Goal: Information Seeking & Learning: Learn about a topic

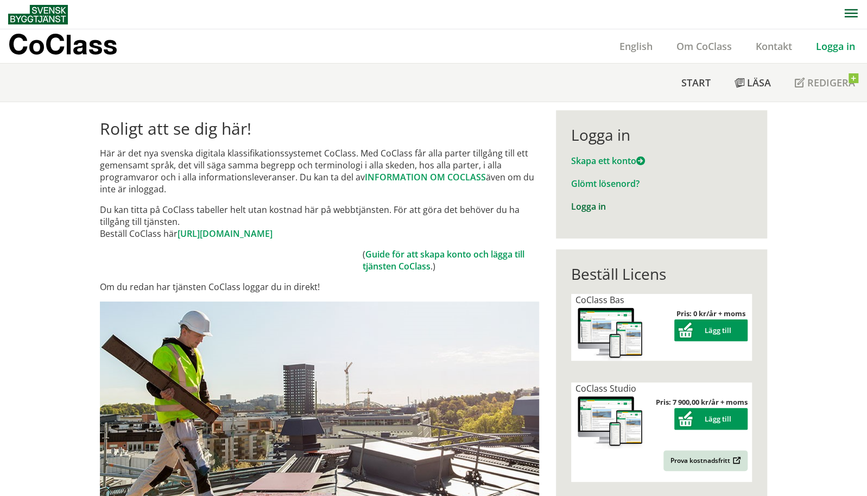
click at [589, 207] on link "Logga in" at bounding box center [588, 206] width 35 height 12
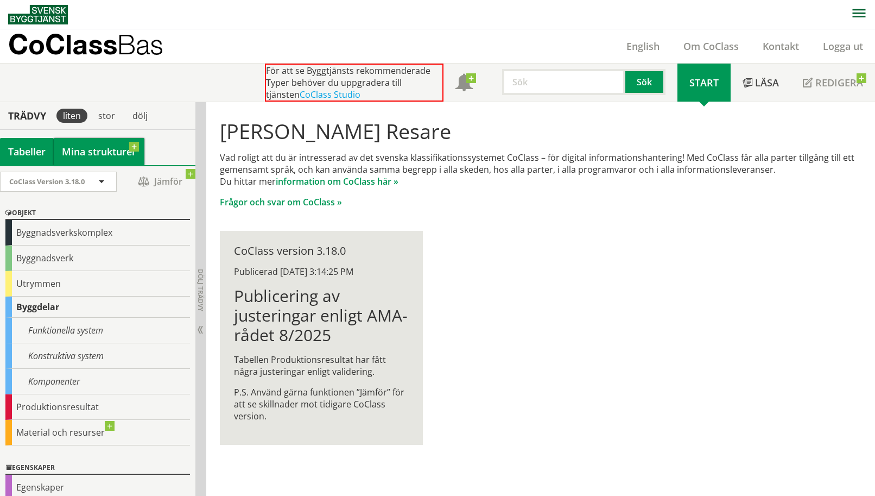
click at [97, 151] on link "Mina strukturer" at bounding box center [99, 151] width 91 height 27
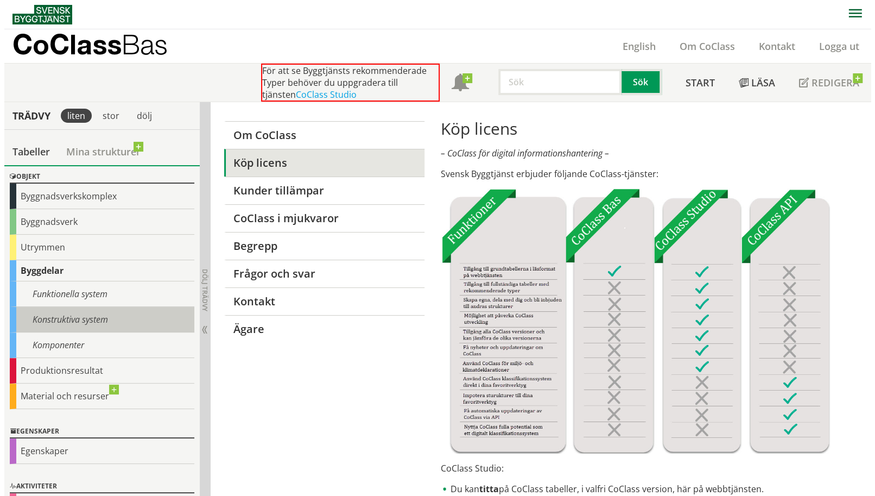
scroll to position [65, 0]
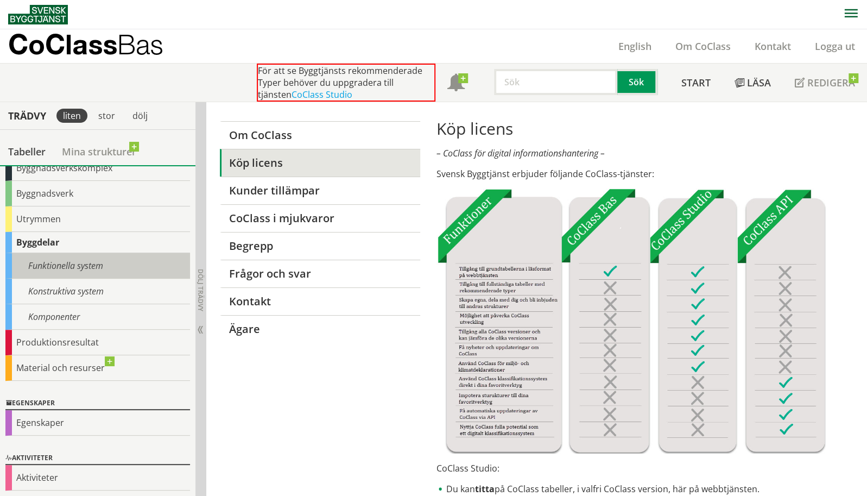
click at [119, 259] on div "Funktionella system" at bounding box center [97, 266] width 185 height 26
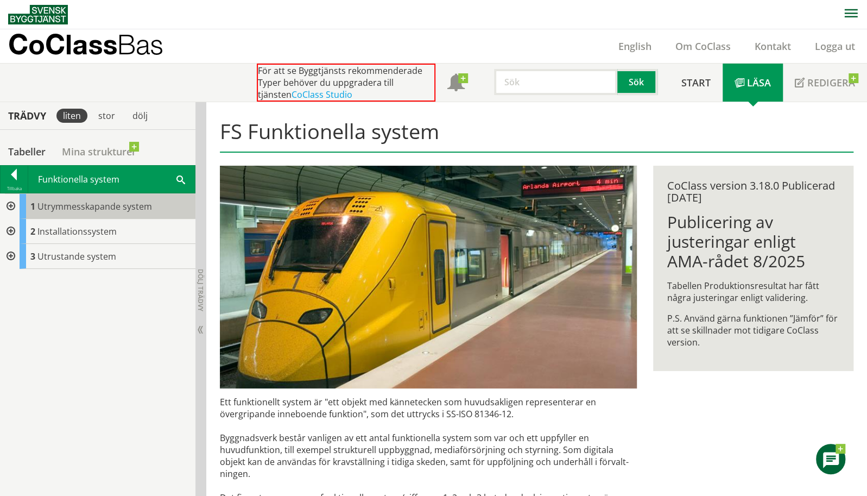
click at [99, 207] on span "Utrymmesskapande system" at bounding box center [94, 206] width 115 height 12
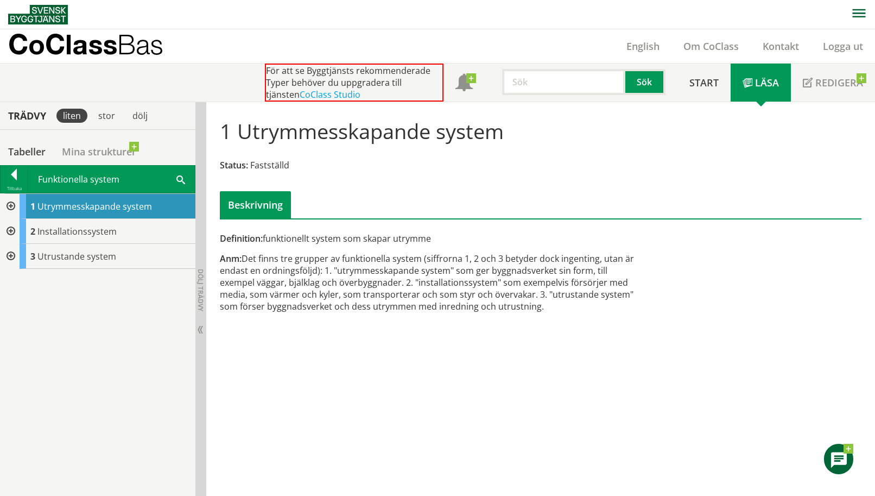
click at [9, 204] on div at bounding box center [10, 206] width 20 height 25
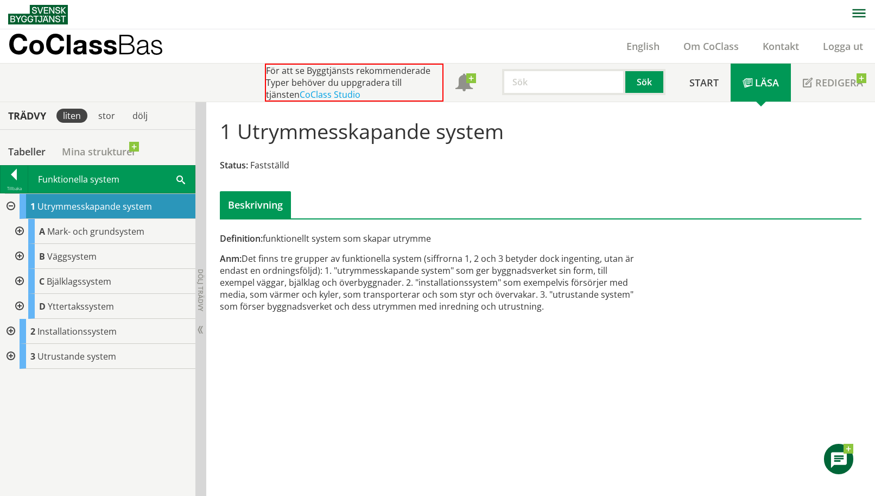
click at [21, 253] on div at bounding box center [19, 256] width 20 height 25
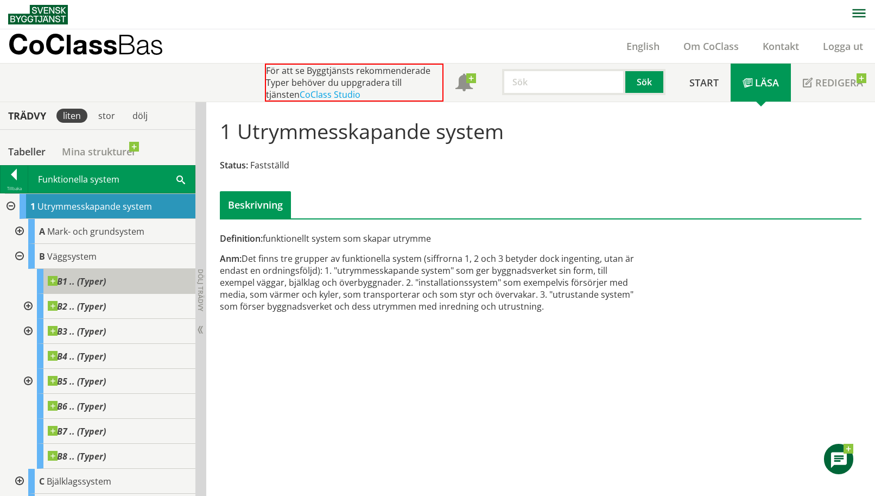
click at [106, 276] on span at bounding box center [106, 276] width 0 height 0
click at [124, 284] on div "B1 .. (Typer)" at bounding box center [116, 281] width 158 height 25
click at [106, 276] on span at bounding box center [106, 276] width 0 height 0
click at [27, 305] on div at bounding box center [27, 306] width 20 height 25
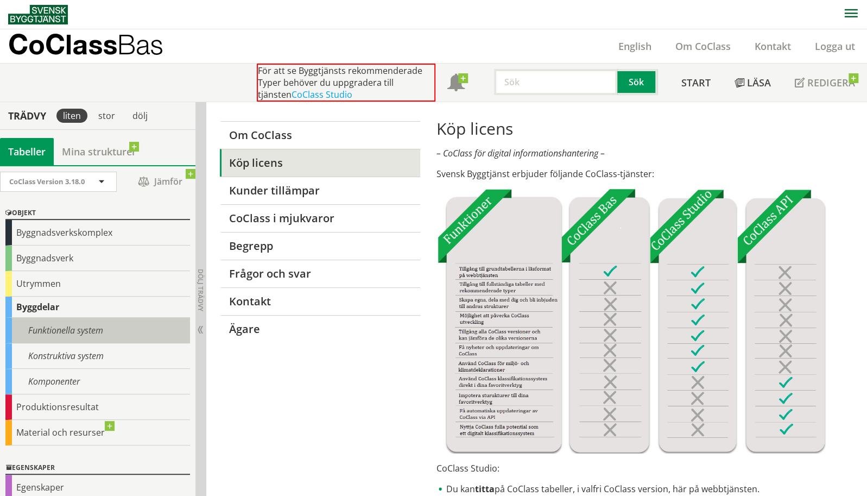
click at [73, 324] on div "Funktionella system" at bounding box center [97, 331] width 185 height 26
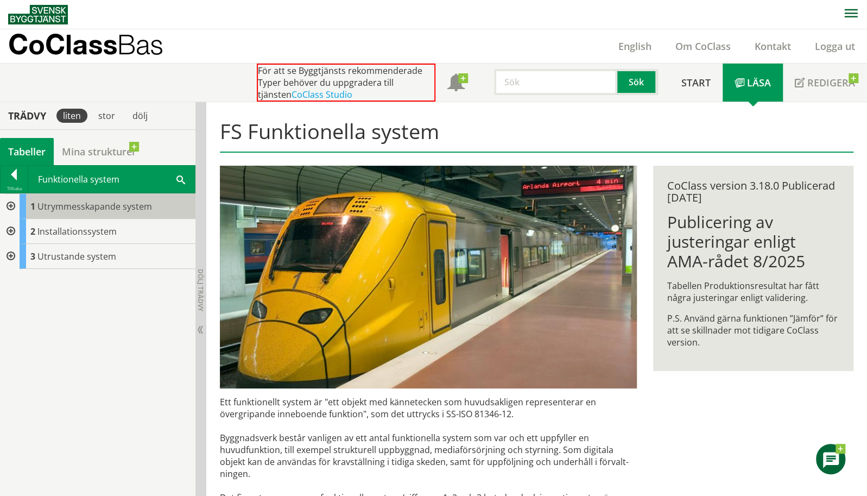
click at [52, 208] on span "Utrymmesskapande system" at bounding box center [94, 206] width 115 height 12
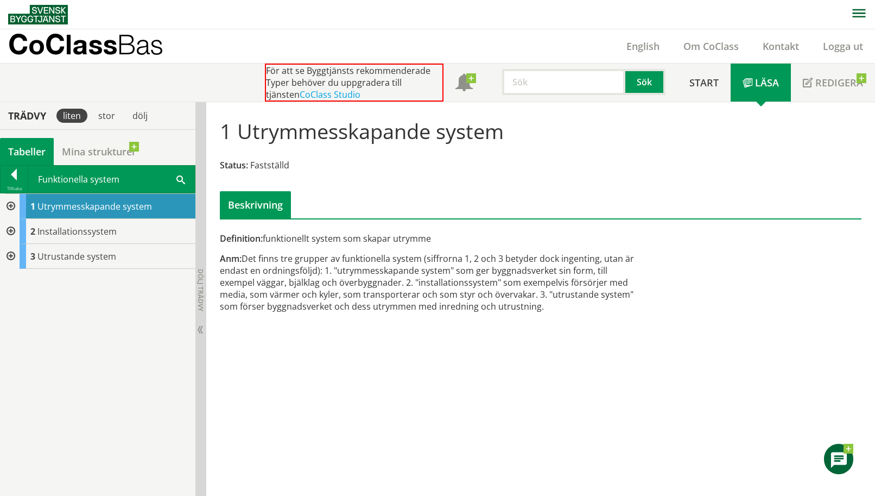
click at [10, 205] on div at bounding box center [10, 206] width 20 height 25
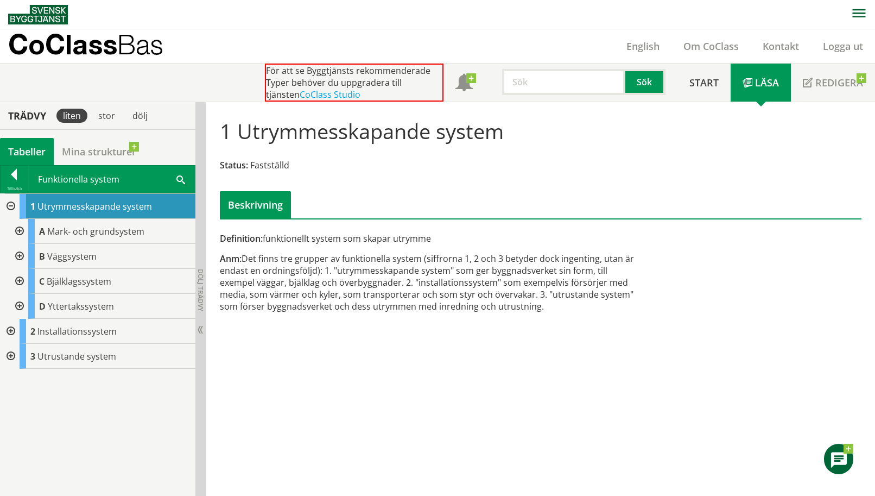
click at [20, 255] on div at bounding box center [19, 256] width 20 height 25
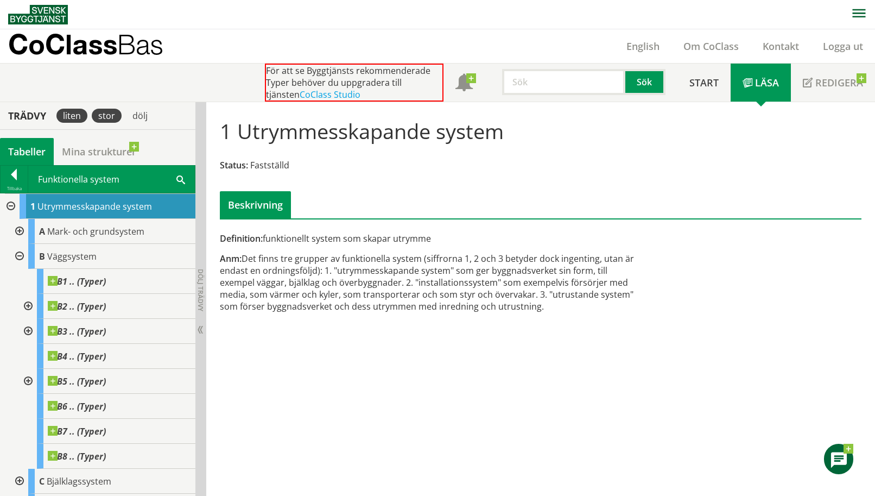
click at [109, 117] on div "stor" at bounding box center [107, 116] width 30 height 14
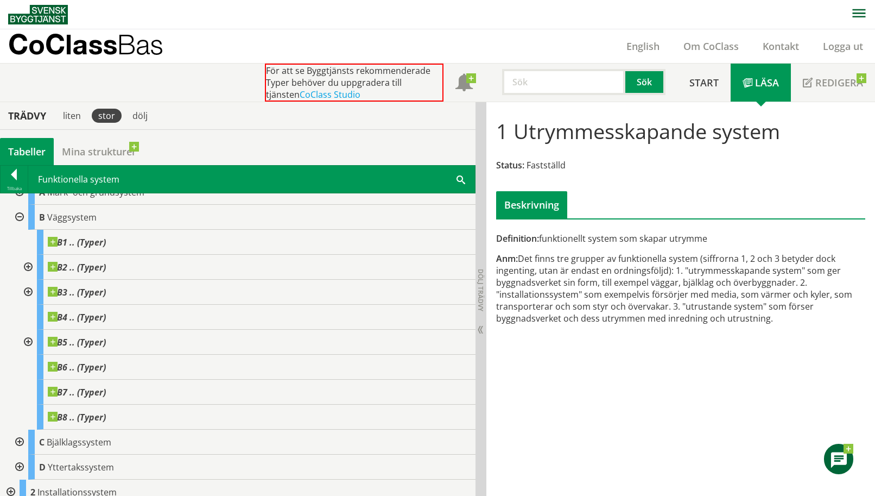
scroll to position [18, 0]
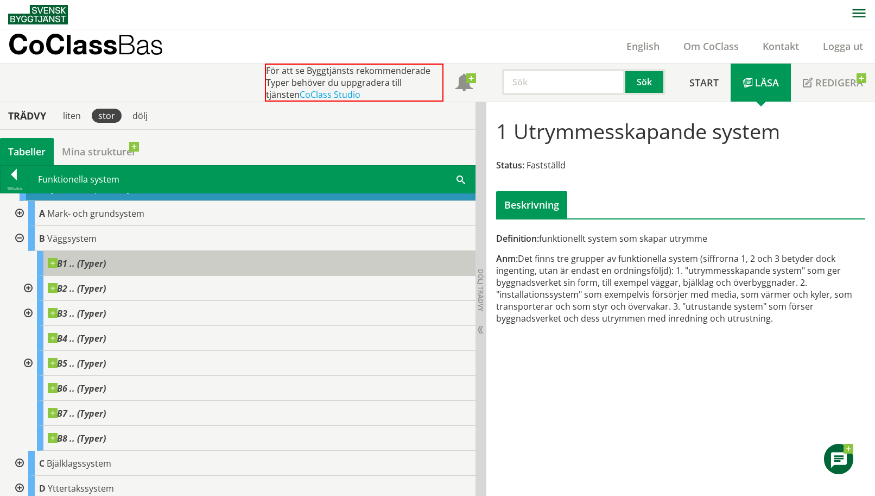
click at [97, 259] on span "B1 .. (Typer)" at bounding box center [77, 263] width 58 height 11
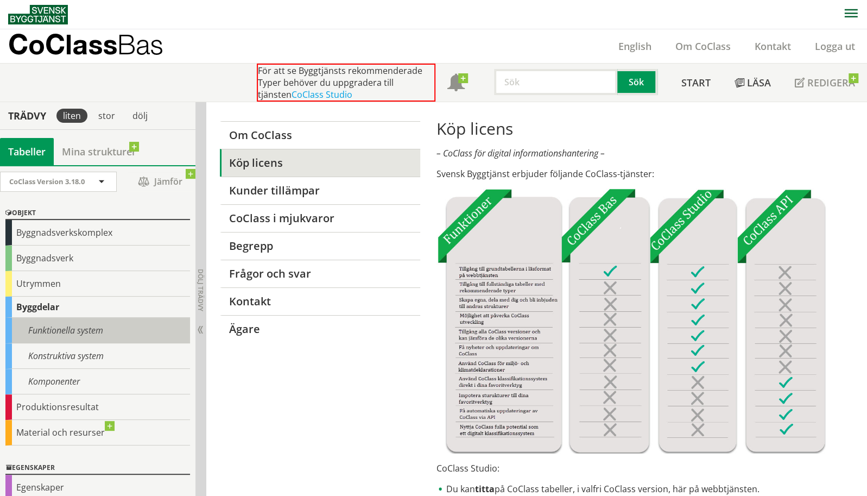
click at [56, 328] on div "Funktionella system" at bounding box center [97, 331] width 185 height 26
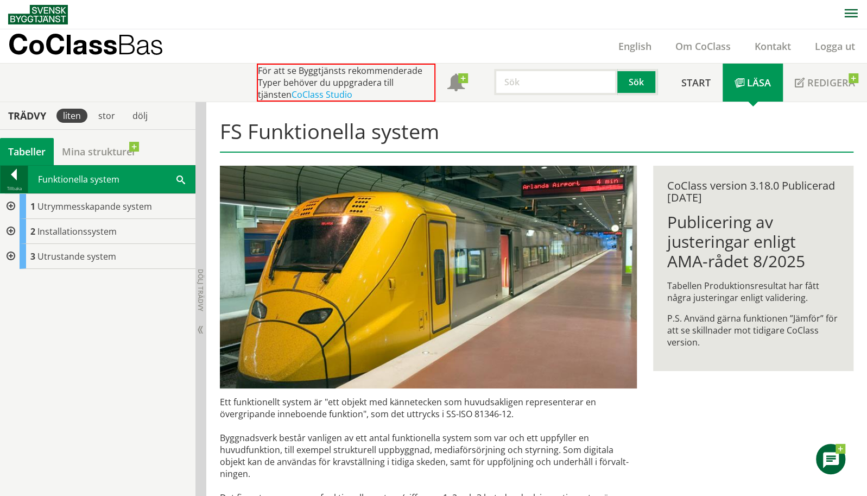
click at [16, 176] on div at bounding box center [14, 176] width 27 height 15
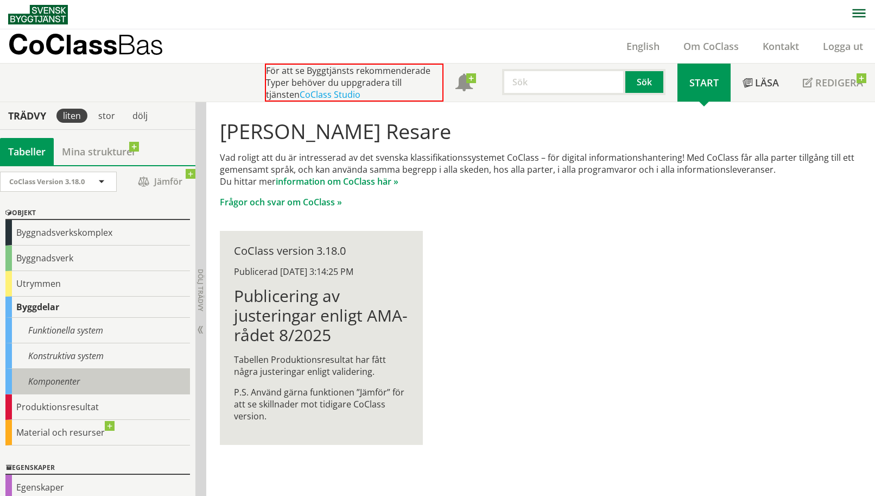
click at [34, 379] on div "Komponenter" at bounding box center [97, 382] width 185 height 26
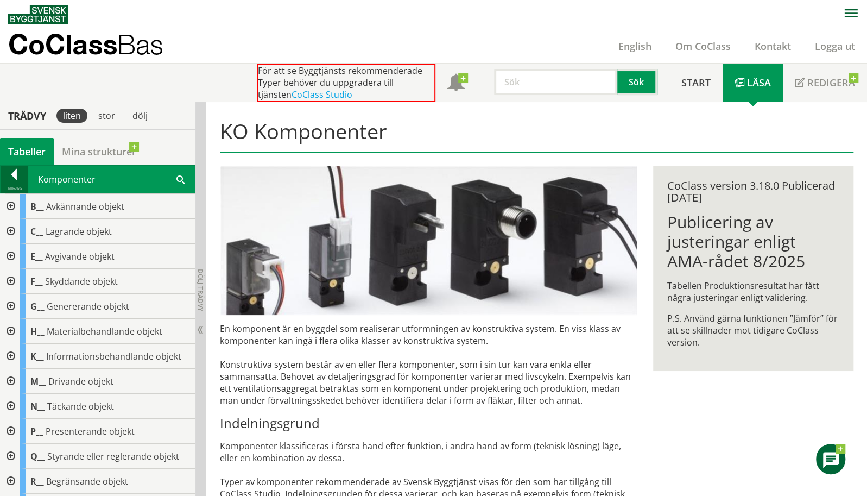
click at [10, 174] on div at bounding box center [14, 176] width 27 height 15
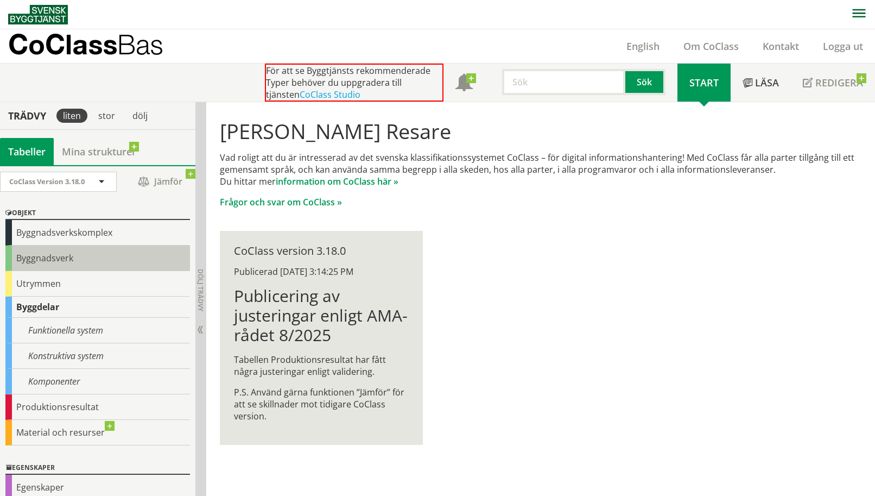
click at [58, 260] on div "Byggnadsverk" at bounding box center [97, 258] width 185 height 26
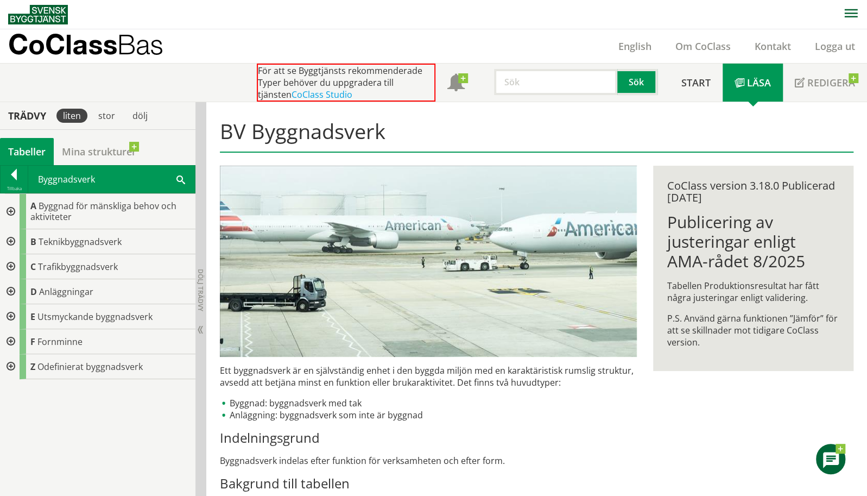
click at [9, 207] on div at bounding box center [10, 211] width 20 height 35
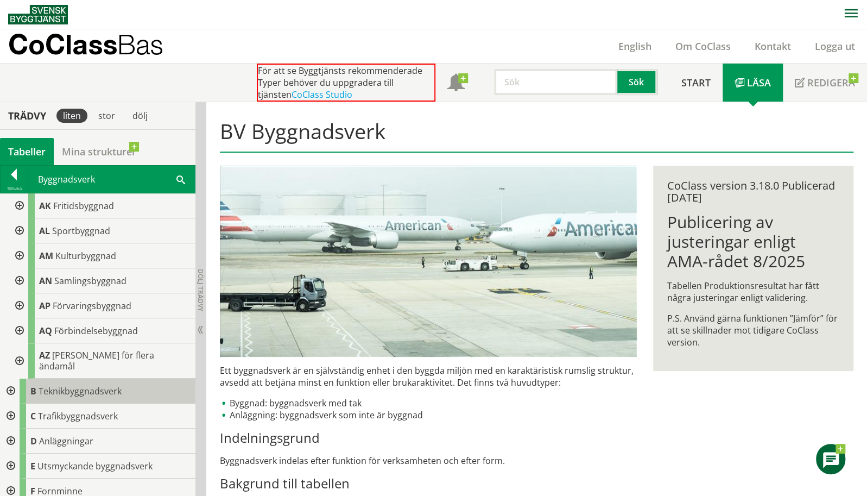
scroll to position [271, 0]
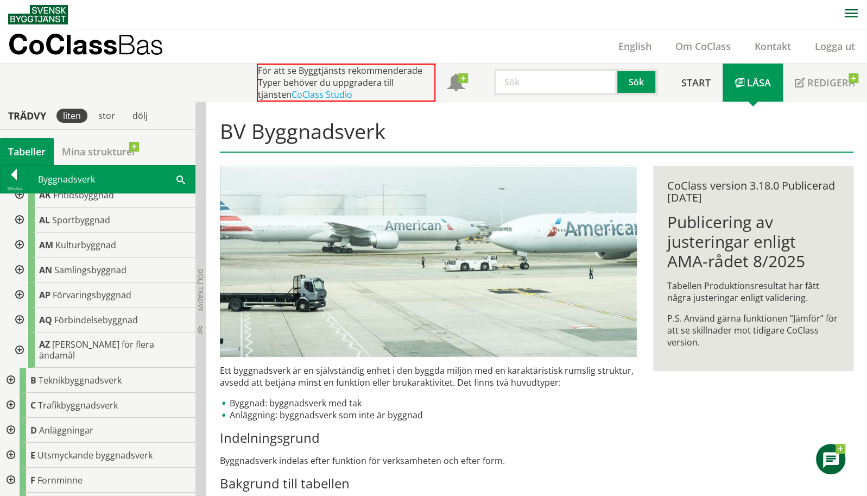
click at [15, 367] on div at bounding box center [10, 379] width 20 height 25
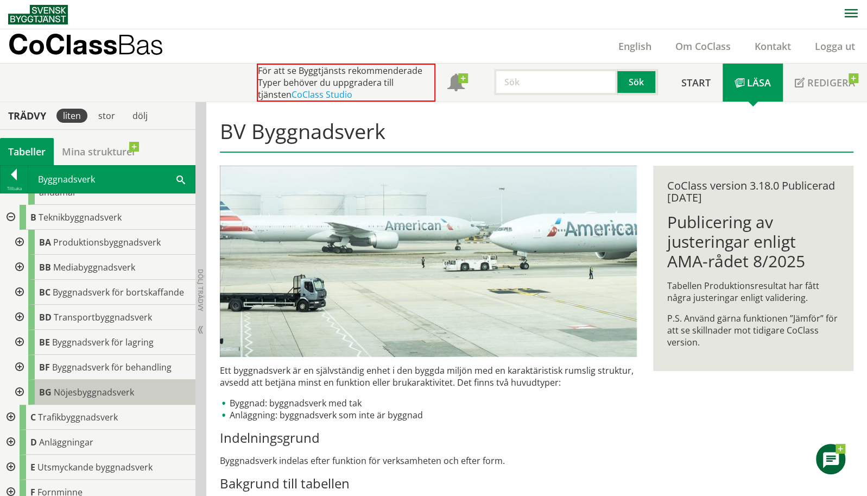
scroll to position [457, 0]
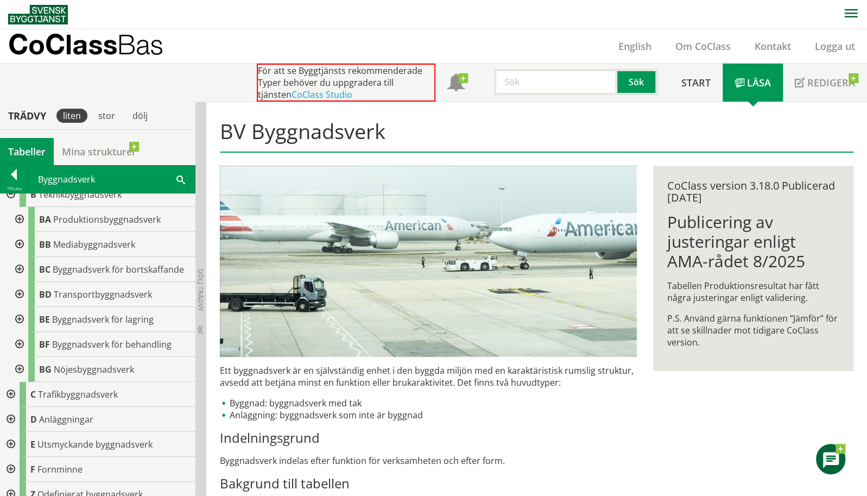
click at [11, 407] on div at bounding box center [10, 419] width 20 height 25
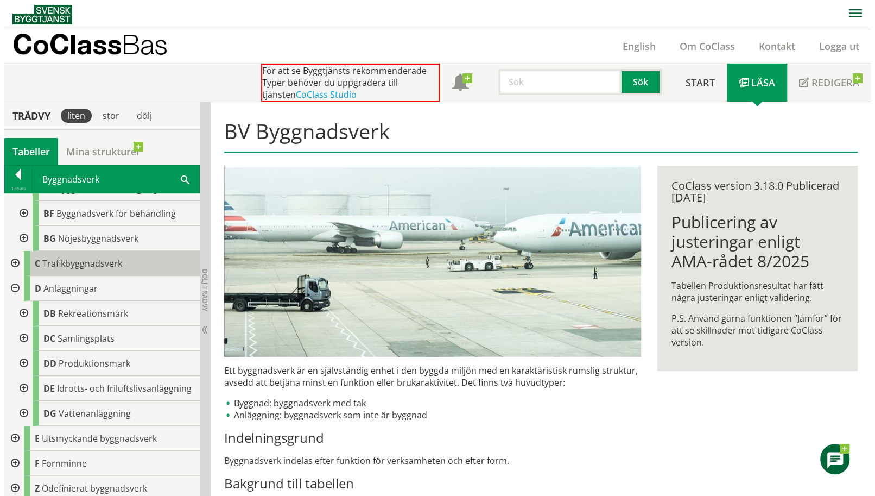
scroll to position [592, 0]
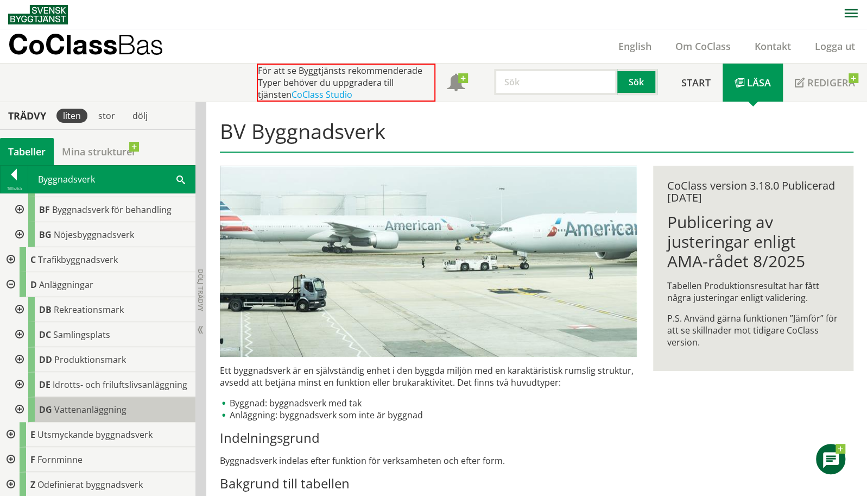
click at [74, 408] on span "Vattenanläggning" at bounding box center [90, 409] width 72 height 12
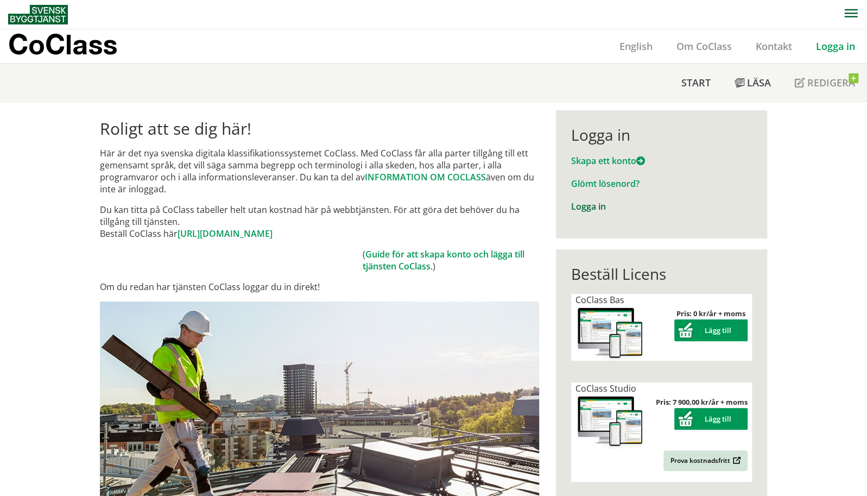
click at [590, 206] on link "Logga in" at bounding box center [588, 206] width 35 height 12
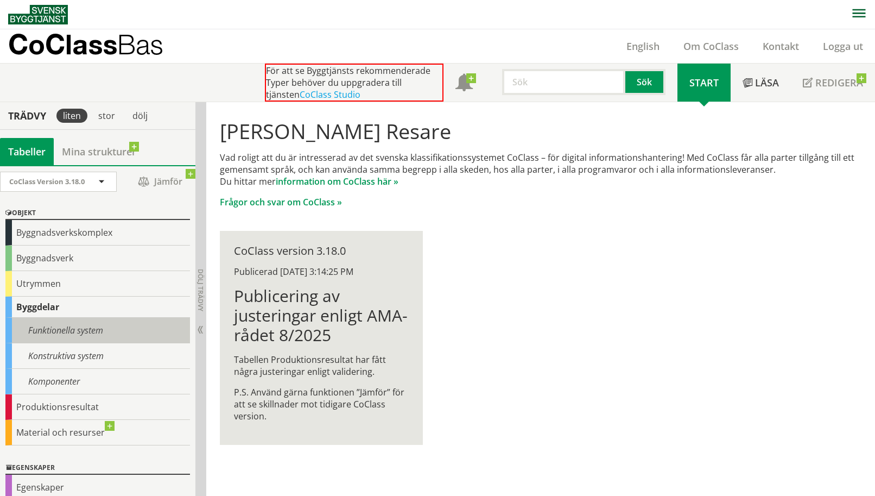
click at [39, 329] on div "Funktionella system" at bounding box center [97, 331] width 185 height 26
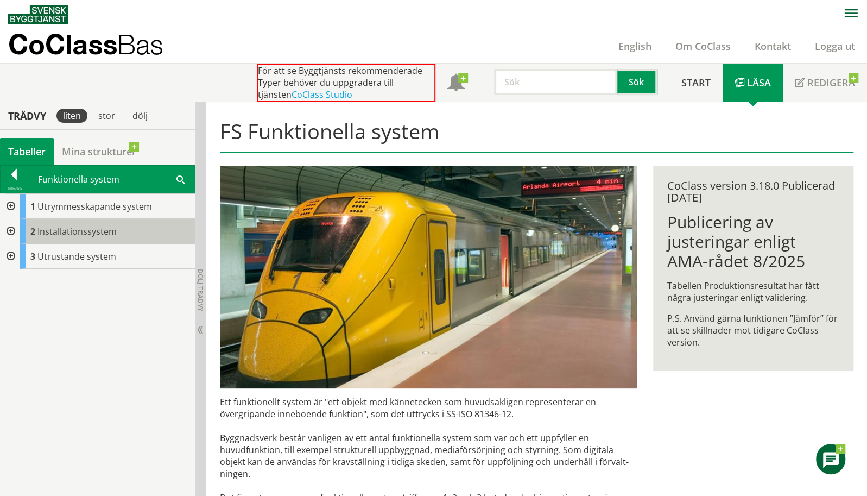
click at [73, 234] on span "Installationssystem" at bounding box center [76, 231] width 79 height 12
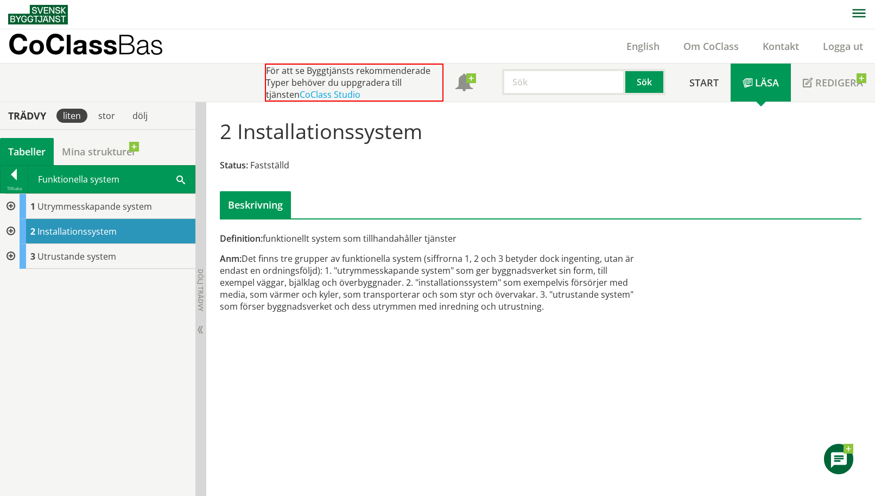
click at [11, 229] on div at bounding box center [10, 231] width 20 height 25
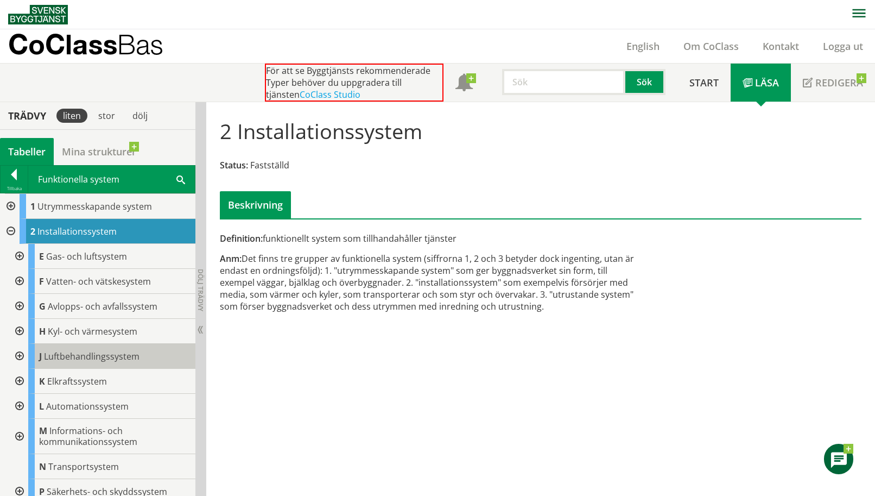
click at [62, 353] on span "Luftbehandlingssystem" at bounding box center [92, 356] width 96 height 12
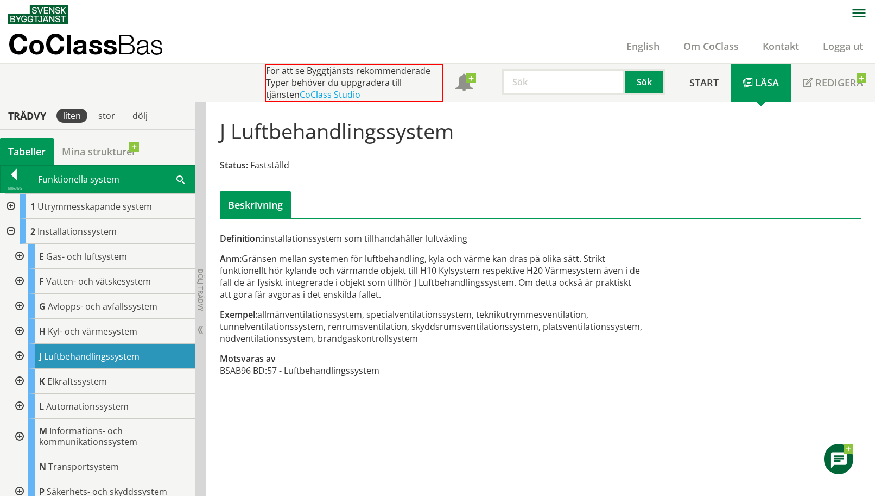
click at [21, 352] on div at bounding box center [19, 356] width 20 height 25
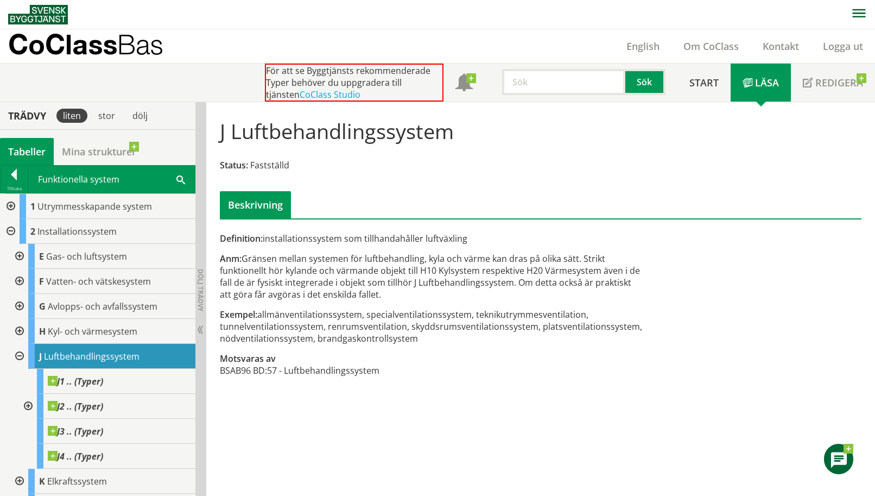
click at [15, 173] on div at bounding box center [14, 176] width 27 height 15
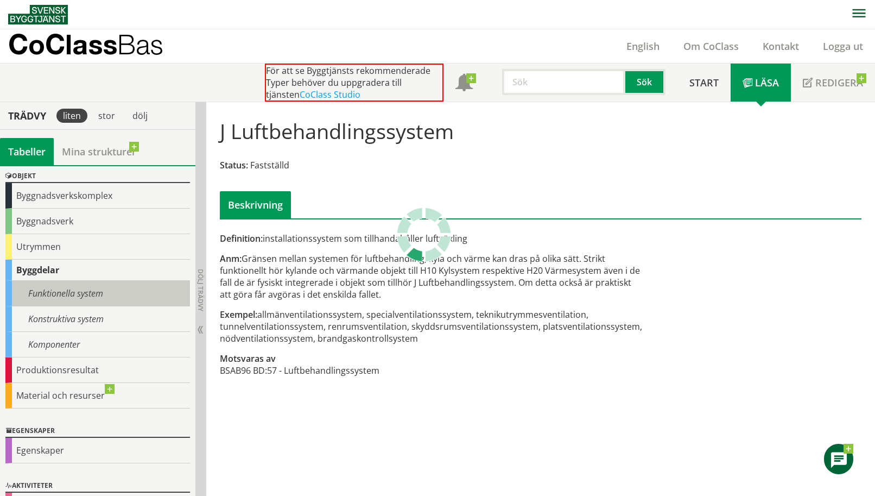
scroll to position [65, 0]
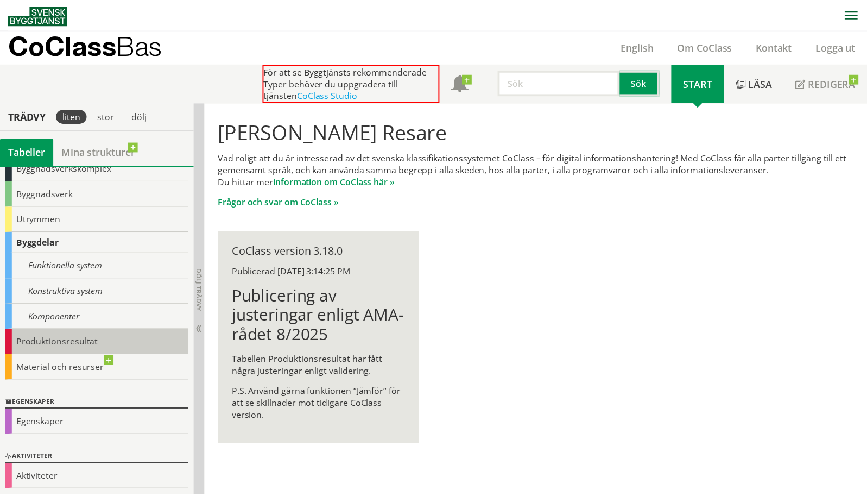
scroll to position [10, 0]
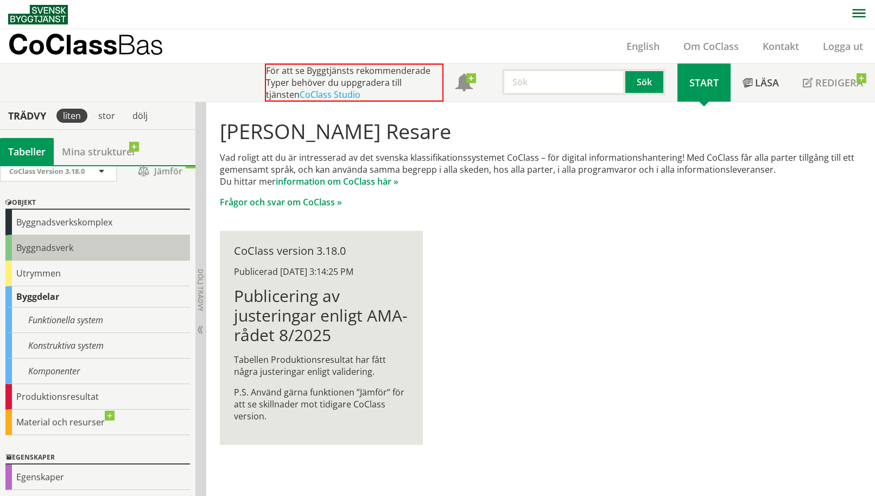
click at [42, 246] on div "Byggnadsverk" at bounding box center [97, 248] width 185 height 26
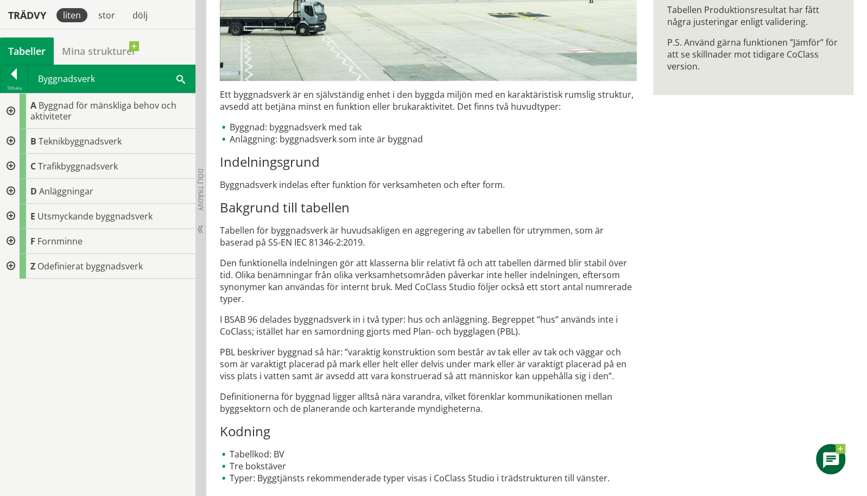
scroll to position [277, 0]
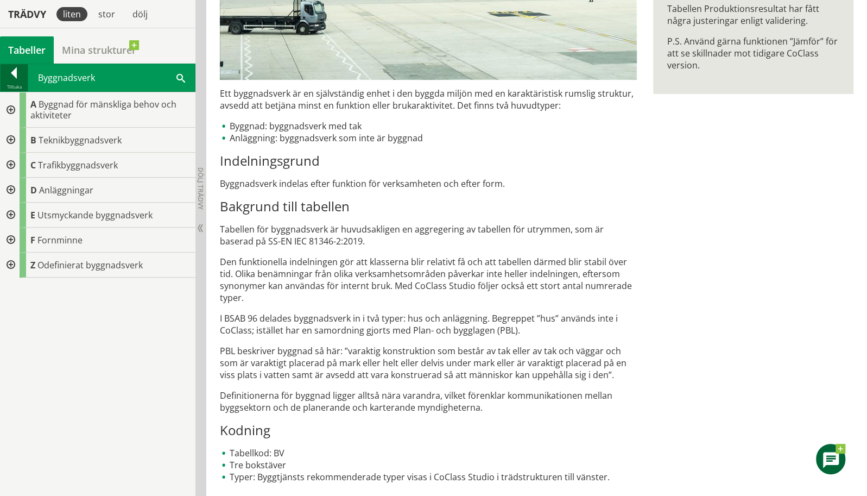
click at [12, 75] on div at bounding box center [14, 74] width 27 height 15
